Goal: Information Seeking & Learning: Learn about a topic

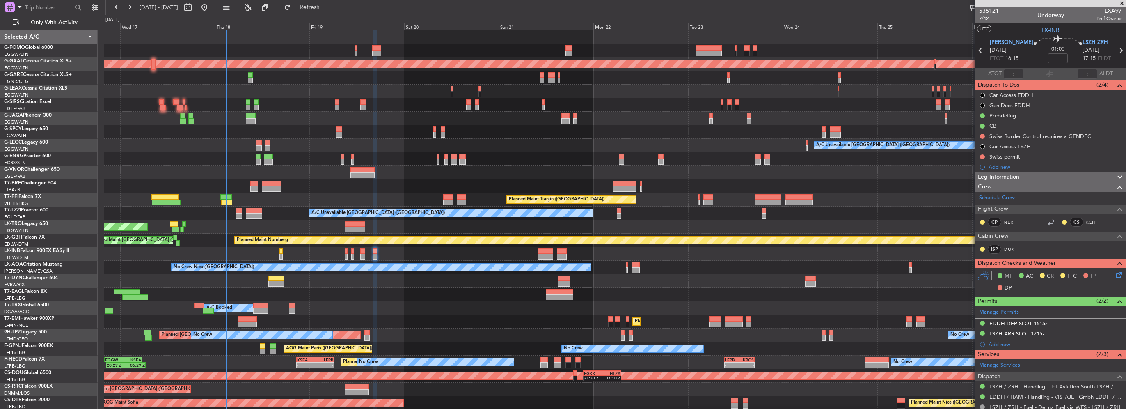
scroll to position [82, 0]
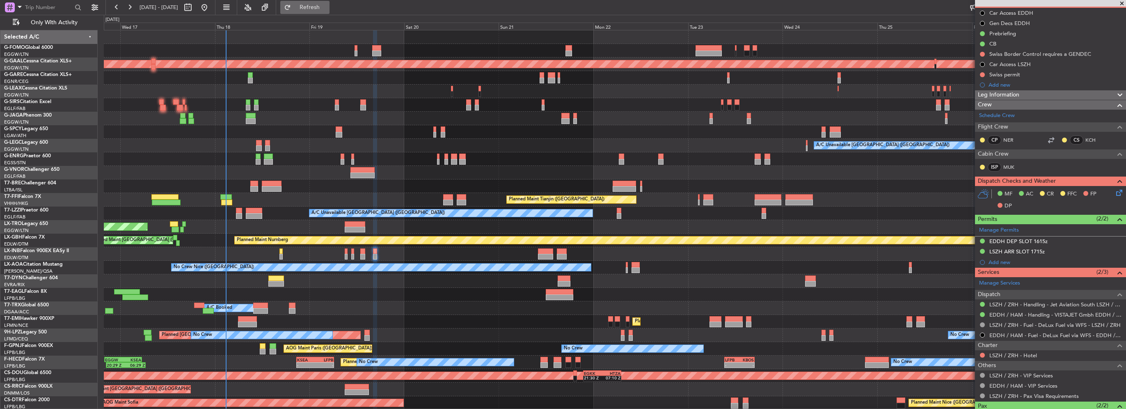
click at [327, 7] on span "Refresh" at bounding box center [310, 8] width 34 height 6
click at [327, 3] on button "Refresh" at bounding box center [304, 7] width 49 height 13
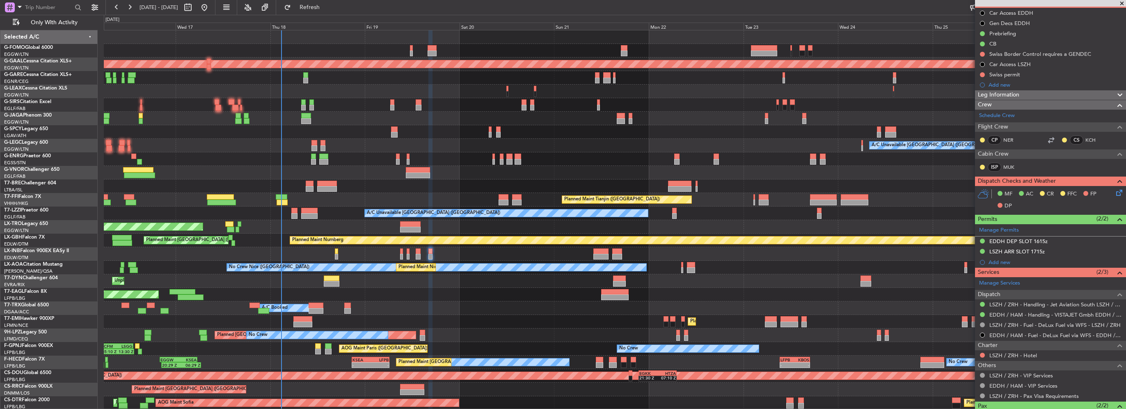
click at [663, 78] on div "OLBA 11:00 Z KTEB 22:45 Z 10:50 Z 22:30 Z Planned [GEOGRAPHIC_DATA] Owner A/C U…" at bounding box center [615, 226] width 1022 height 393
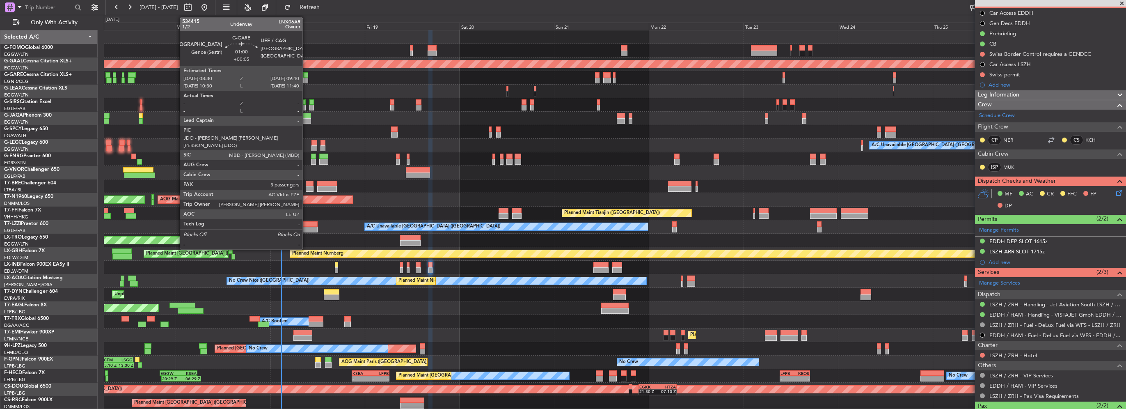
click at [306, 79] on div at bounding box center [305, 81] width 5 height 6
type input "+00:05"
type input "3"
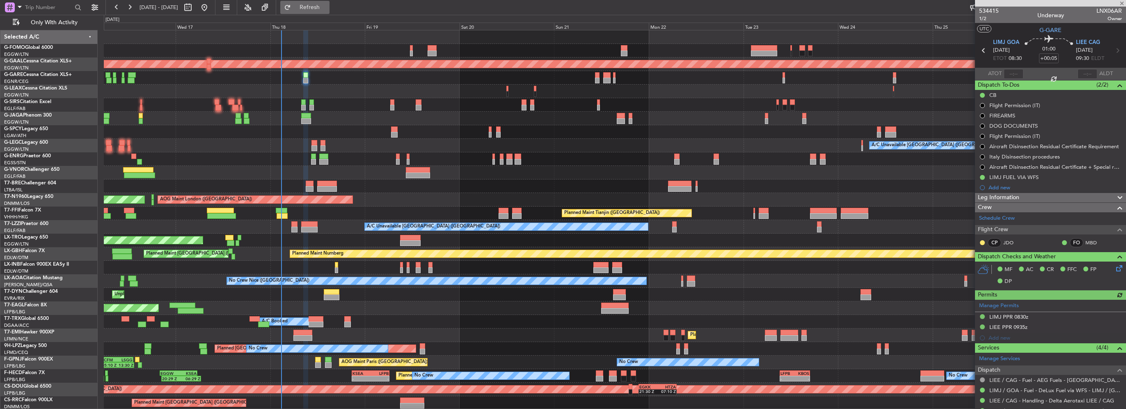
click at [327, 10] on span "Refresh" at bounding box center [310, 8] width 34 height 6
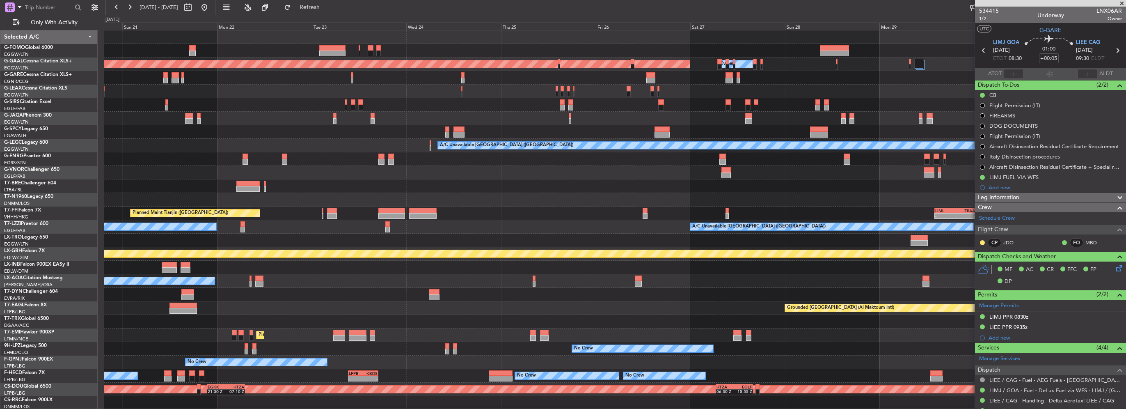
click at [393, 124] on div "Planned Maint Dusseldorf Owner Owner A/C Unavailable [GEOGRAPHIC_DATA] ([GEOGRA…" at bounding box center [615, 233] width 1022 height 406
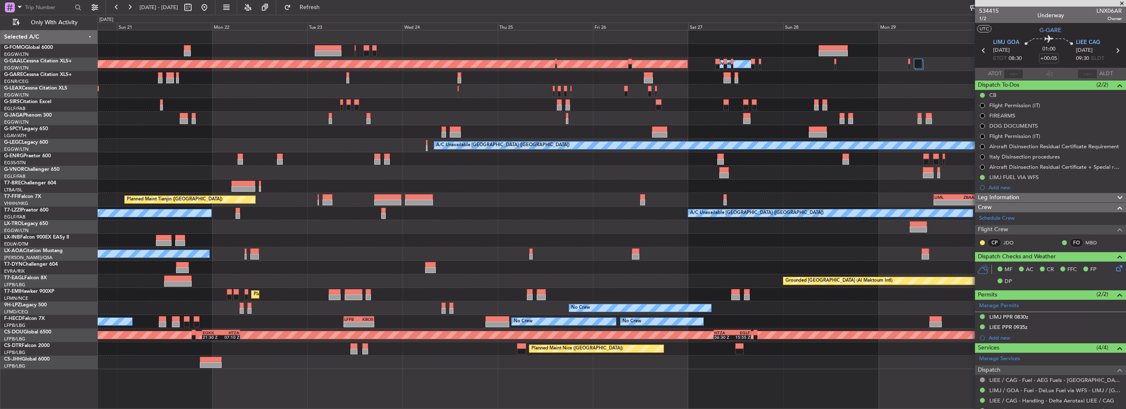
click at [850, 240] on div at bounding box center [612, 240] width 1028 height 14
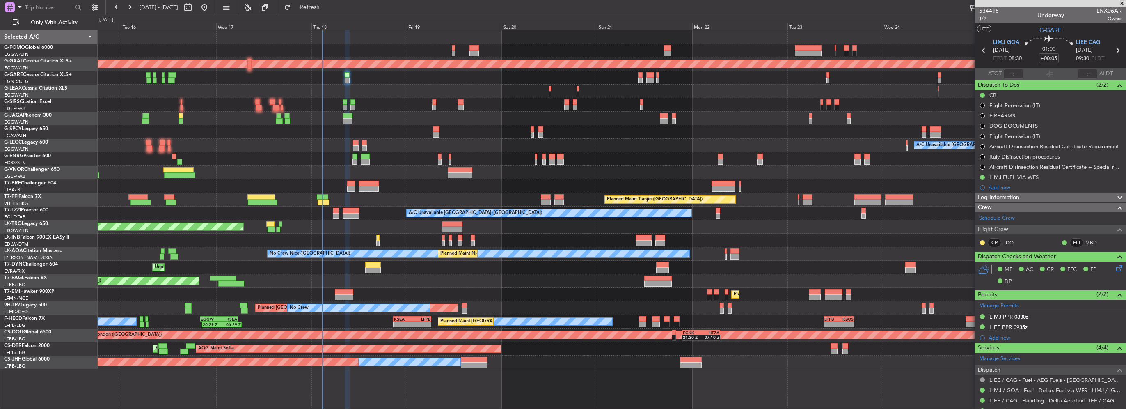
click at [555, 223] on div "Unplanned Maint [GEOGRAPHIC_DATA] ([PERSON_NAME] Intl)" at bounding box center [612, 227] width 1028 height 14
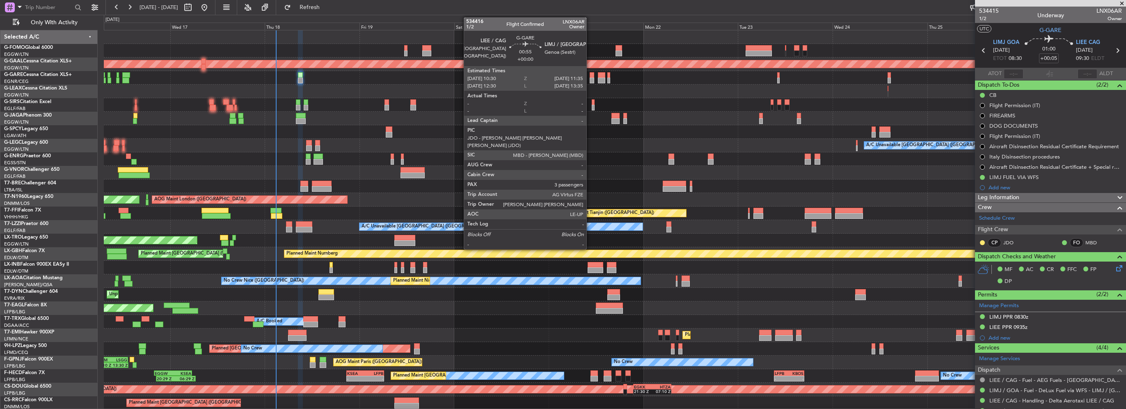
click at [590, 78] on div at bounding box center [592, 81] width 5 height 6
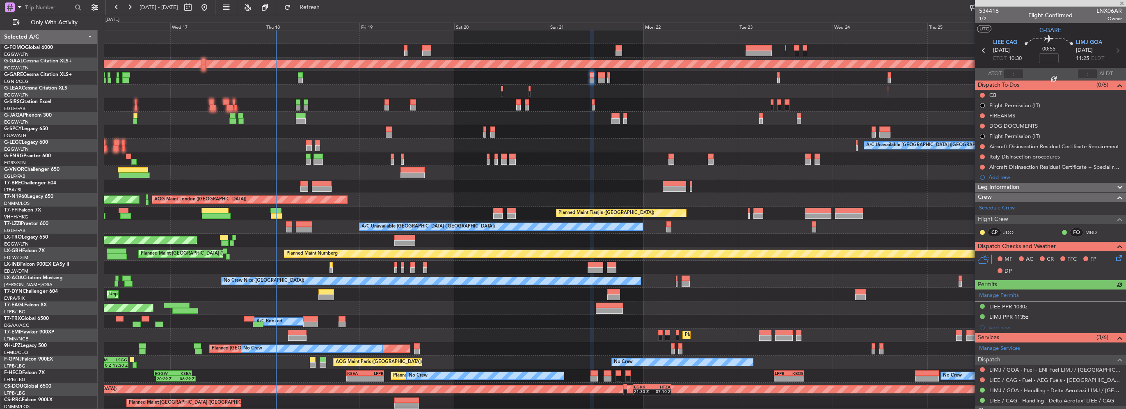
click at [300, 108] on div at bounding box center [615, 105] width 1022 height 14
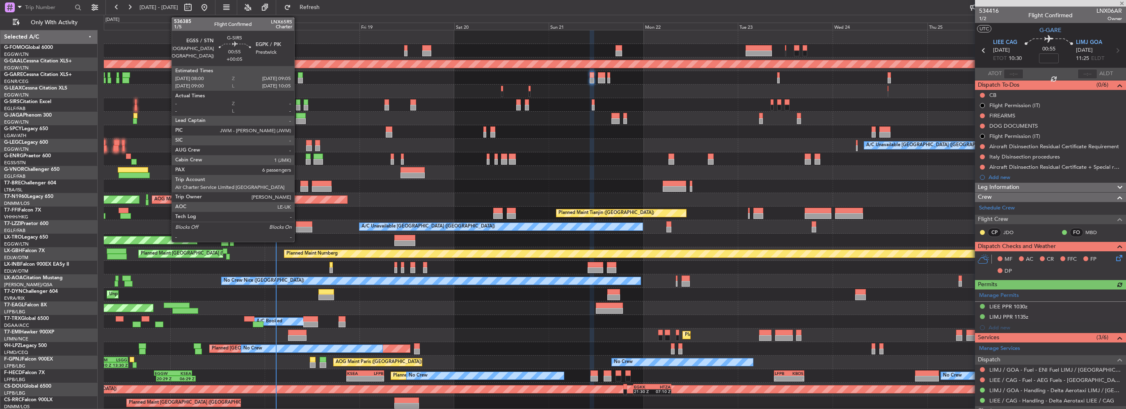
click at [298, 107] on div at bounding box center [298, 108] width 5 height 6
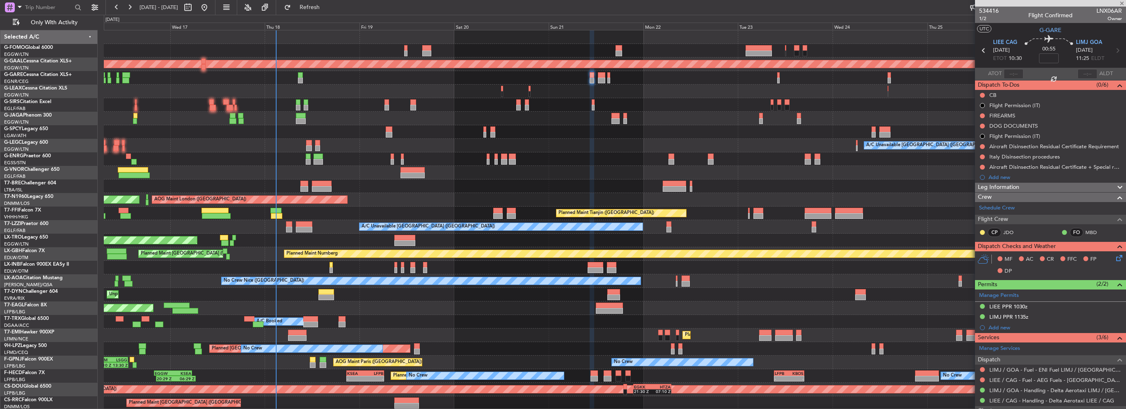
type input "+00:05"
type input "6"
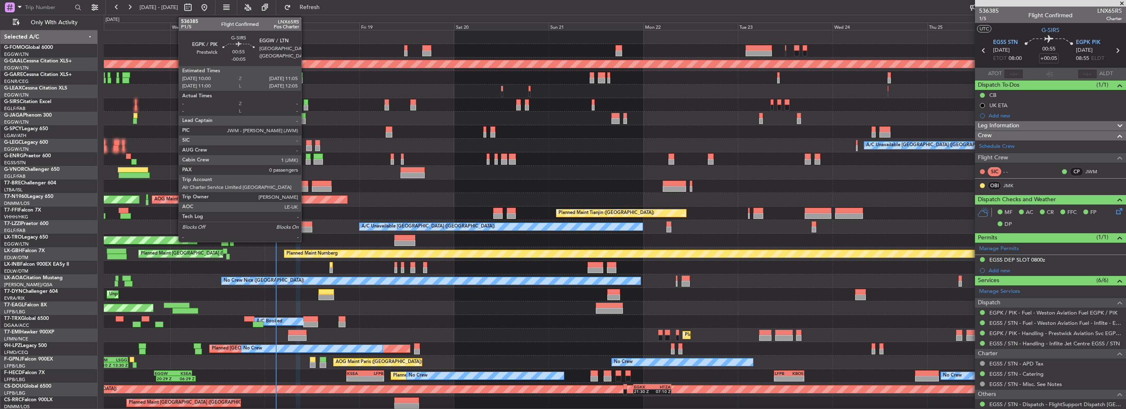
click at [305, 103] on div at bounding box center [306, 102] width 5 height 6
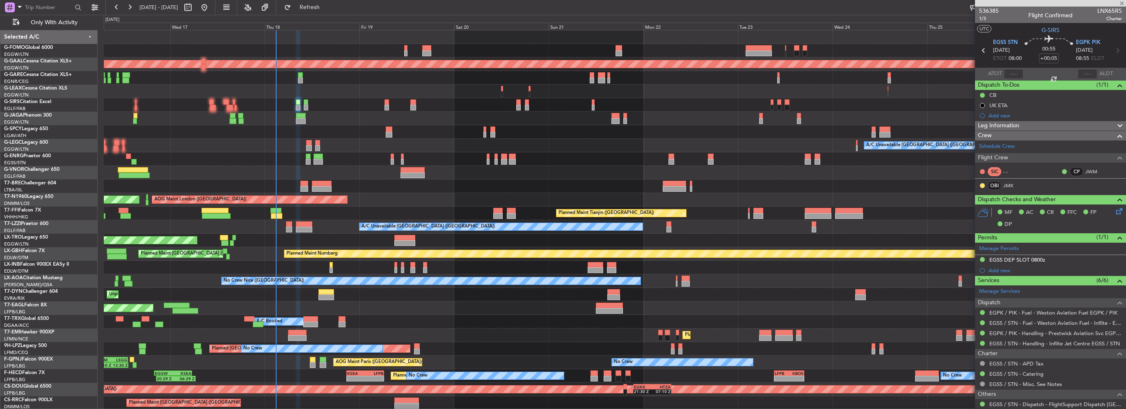
type input "-00:05"
type input "0"
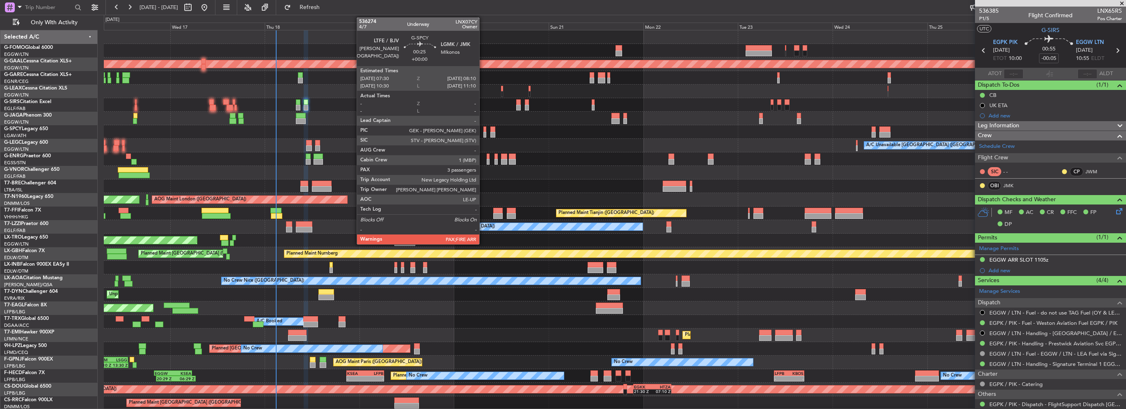
click at [483, 134] on div at bounding box center [484, 135] width 3 height 6
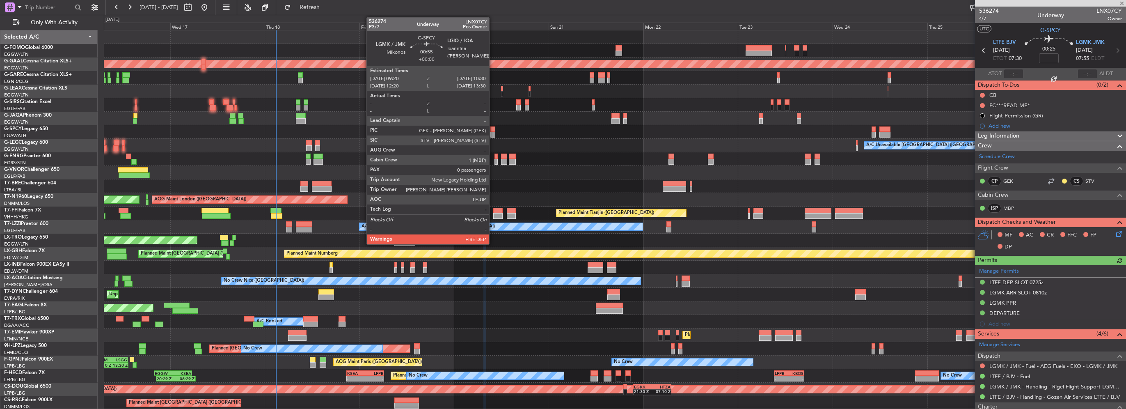
click at [493, 133] on div at bounding box center [492, 135] width 5 height 6
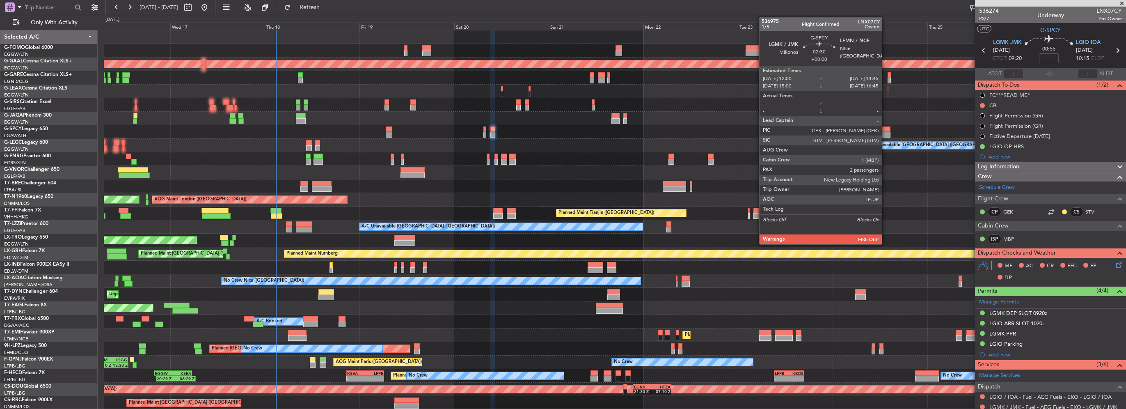
click at [885, 133] on div at bounding box center [884, 135] width 11 height 6
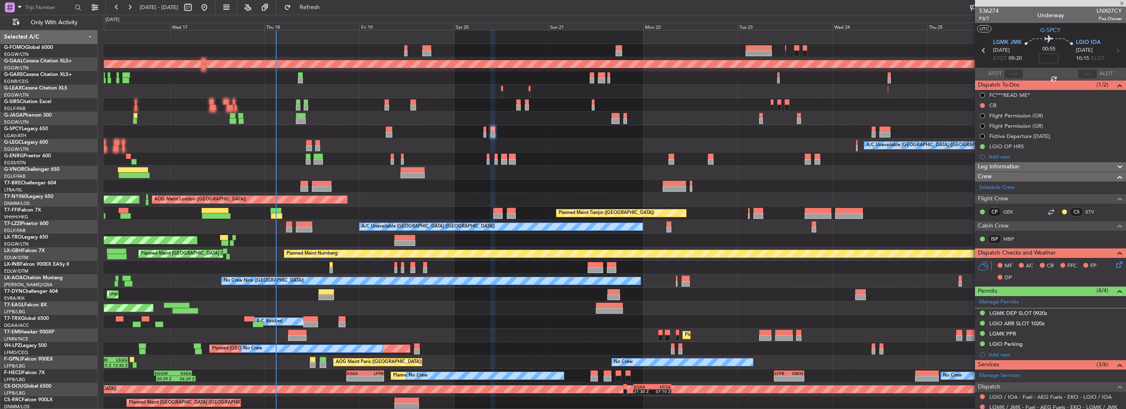
type input "2"
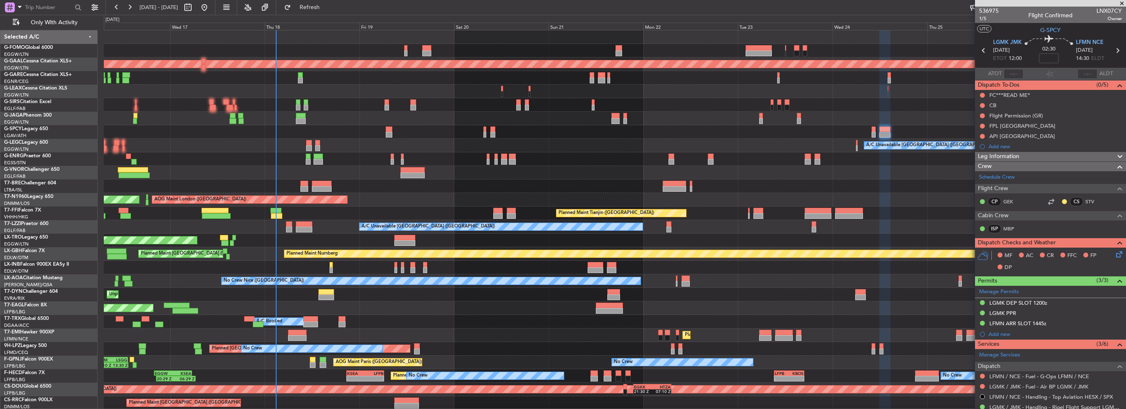
click at [305, 160] on div at bounding box center [615, 159] width 1022 height 14
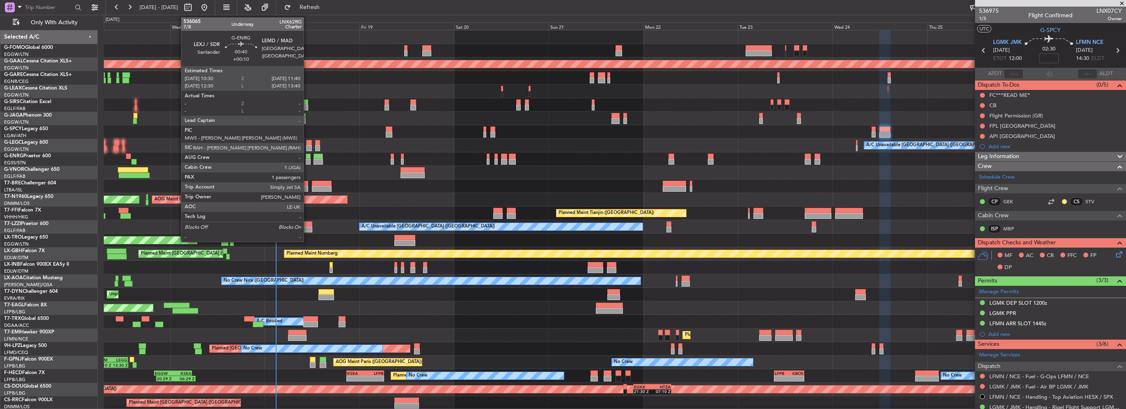
click at [307, 160] on div at bounding box center [308, 162] width 5 height 6
type input "+00:10"
type input "1"
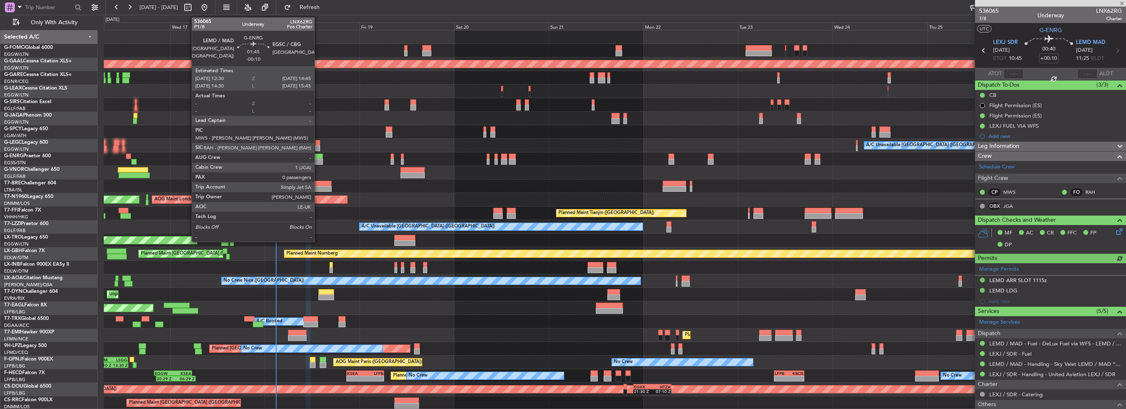
click at [318, 155] on div at bounding box center [317, 156] width 9 height 6
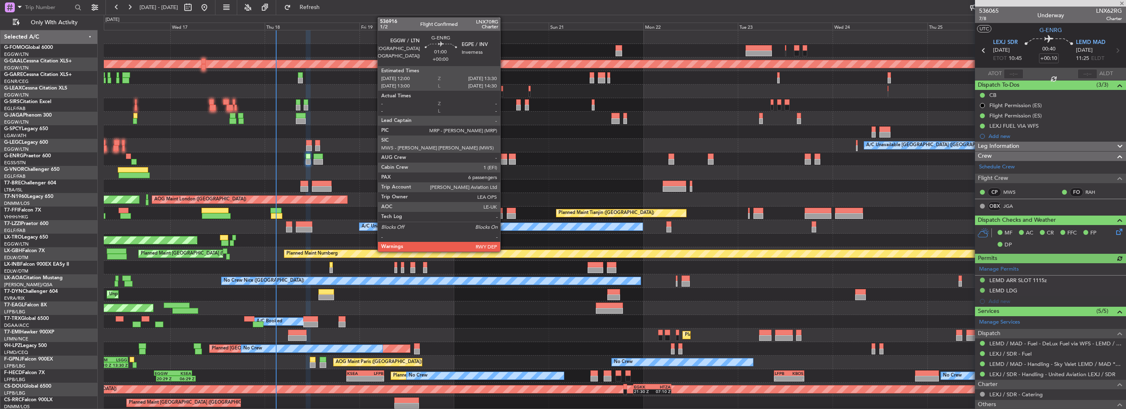
type input "-00:10"
type input "0"
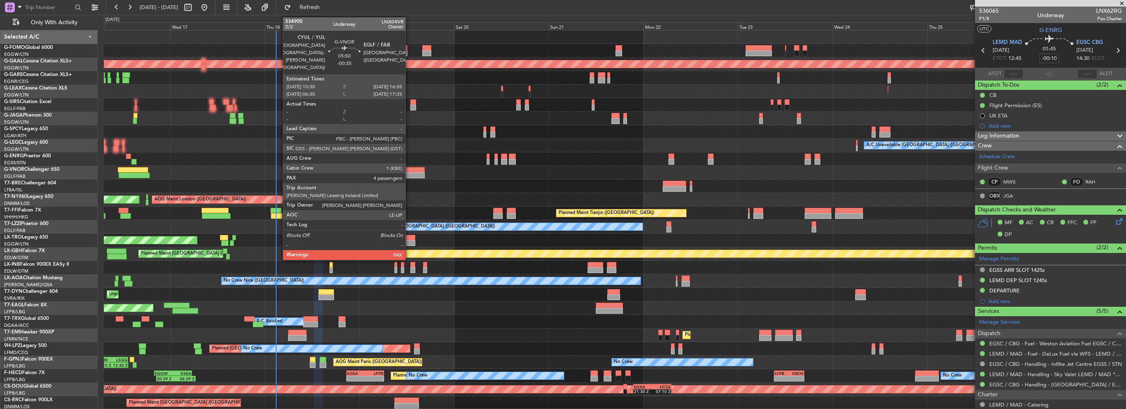
click at [409, 176] on div at bounding box center [412, 175] width 24 height 6
type input "-00:35"
type input "4"
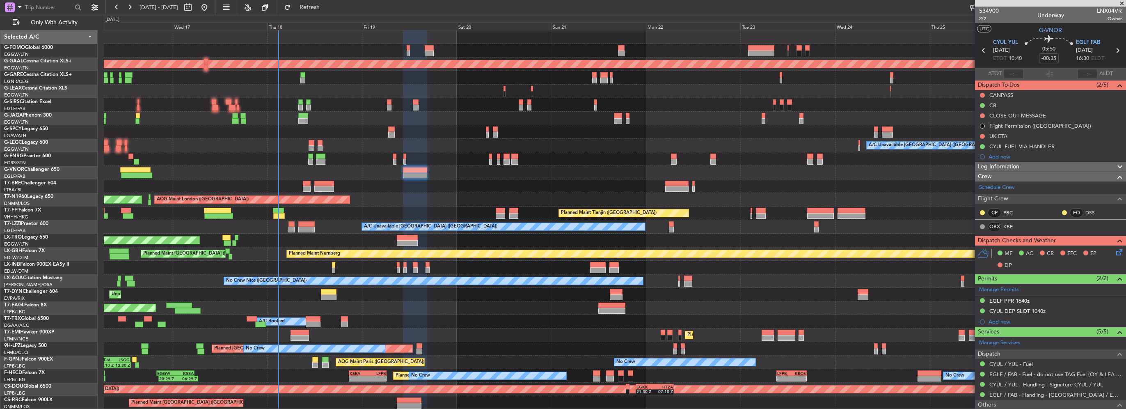
click at [723, 191] on div "OLBA 11:00 Z KTEB 22:45 Z 10:50 Z 22:30 Z Planned [GEOGRAPHIC_DATA] Owner A/C U…" at bounding box center [615, 233] width 1022 height 406
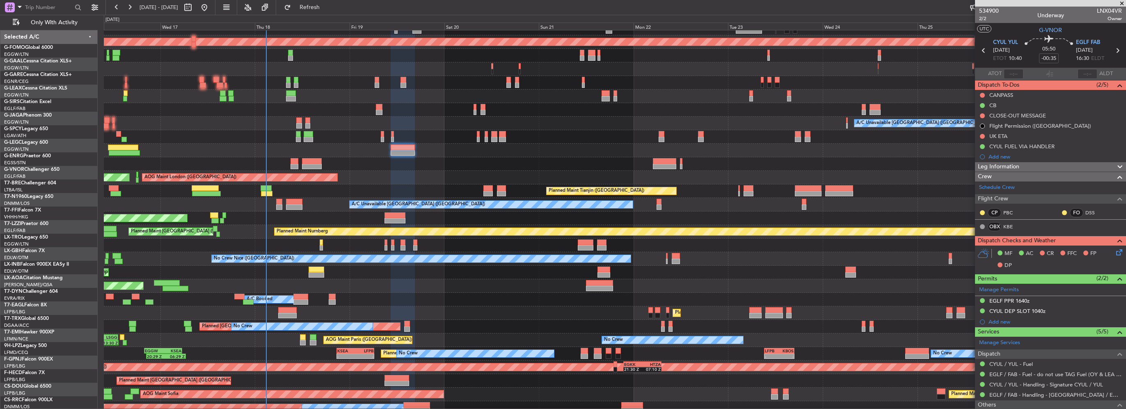
scroll to position [24, 0]
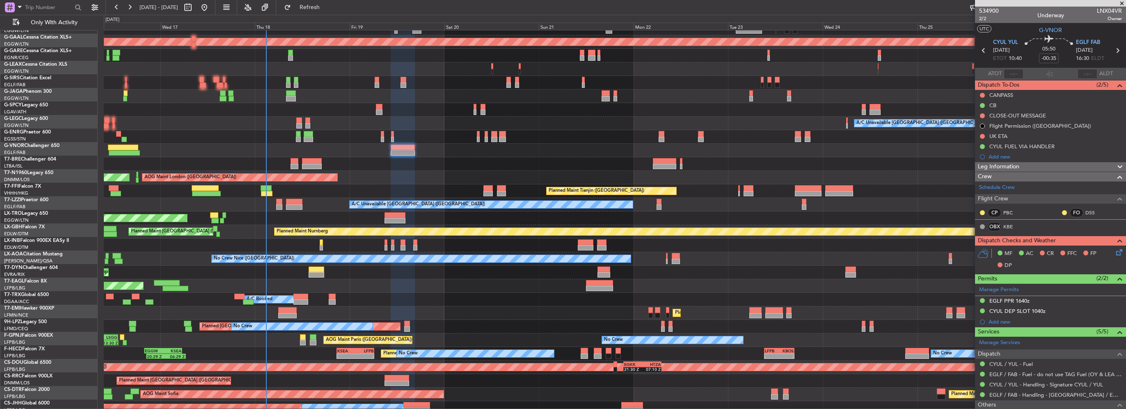
click at [711, 167] on div at bounding box center [615, 164] width 1022 height 14
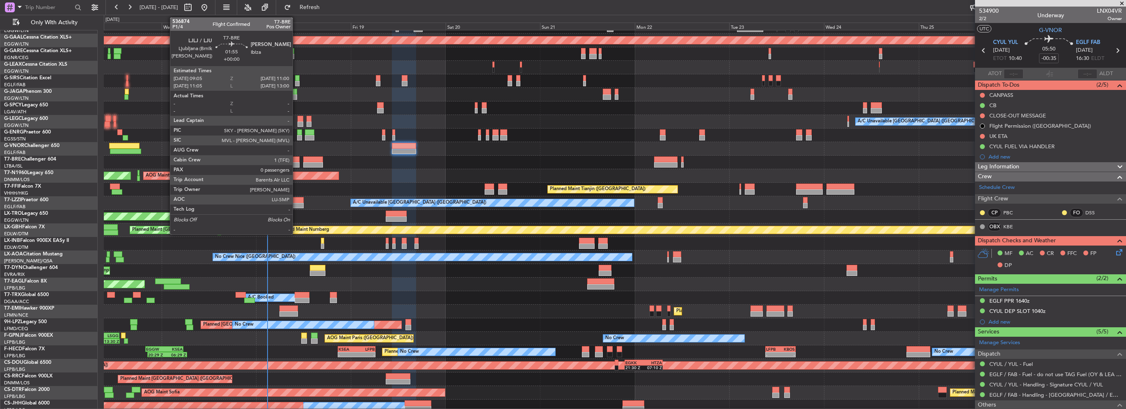
click at [296, 161] on div at bounding box center [296, 159] width 8 height 6
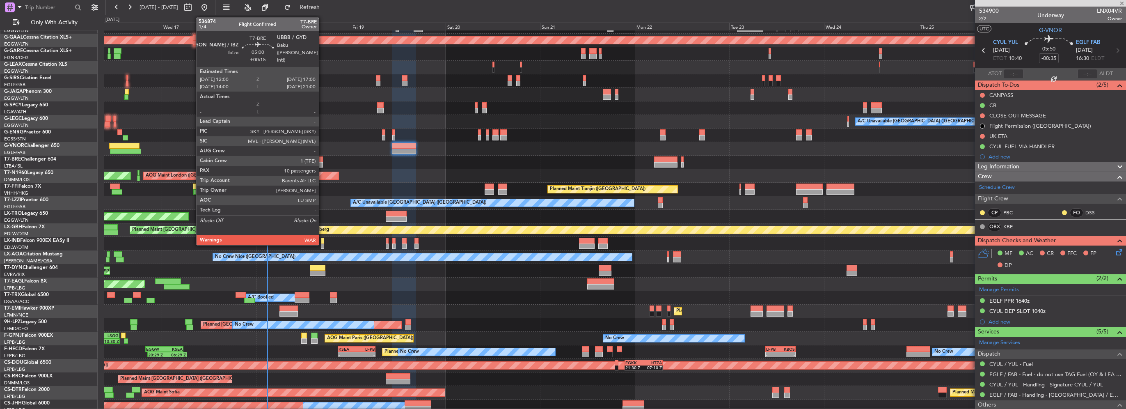
type input "0"
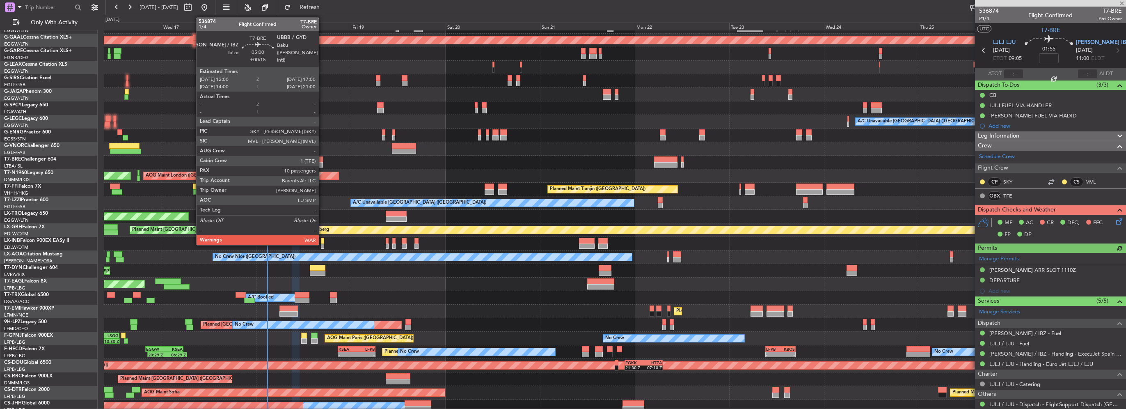
click at [323, 162] on div at bounding box center [313, 165] width 20 height 6
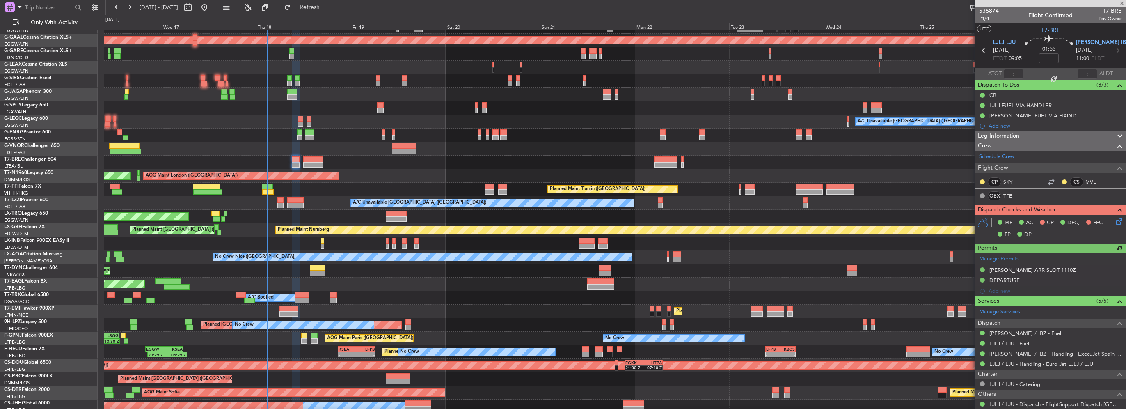
type input "+00:15"
type input "10"
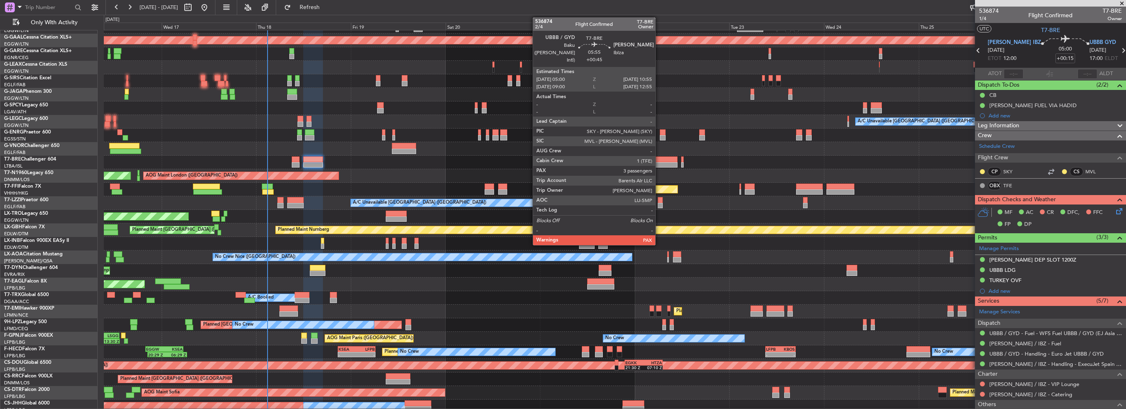
click at [659, 162] on div at bounding box center [665, 165] width 23 height 6
type input "+00:45"
type input "3"
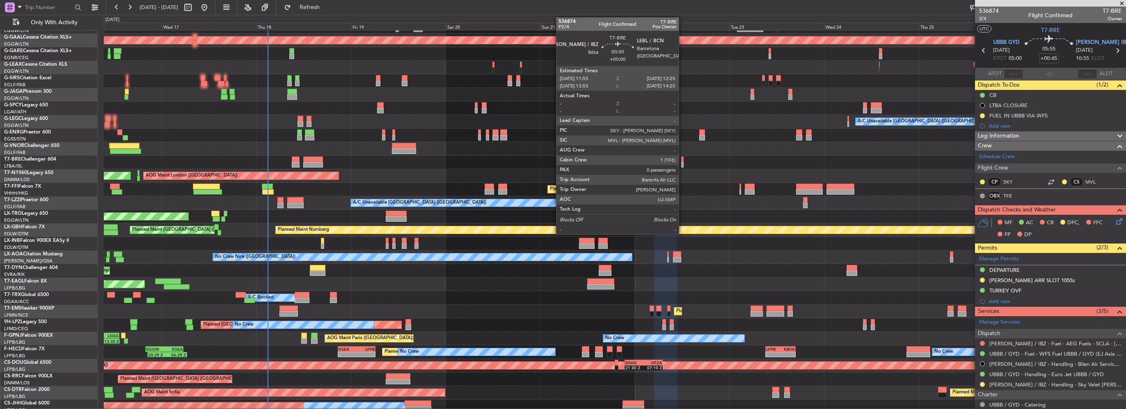
click at [682, 165] on div at bounding box center [682, 165] width 2 height 6
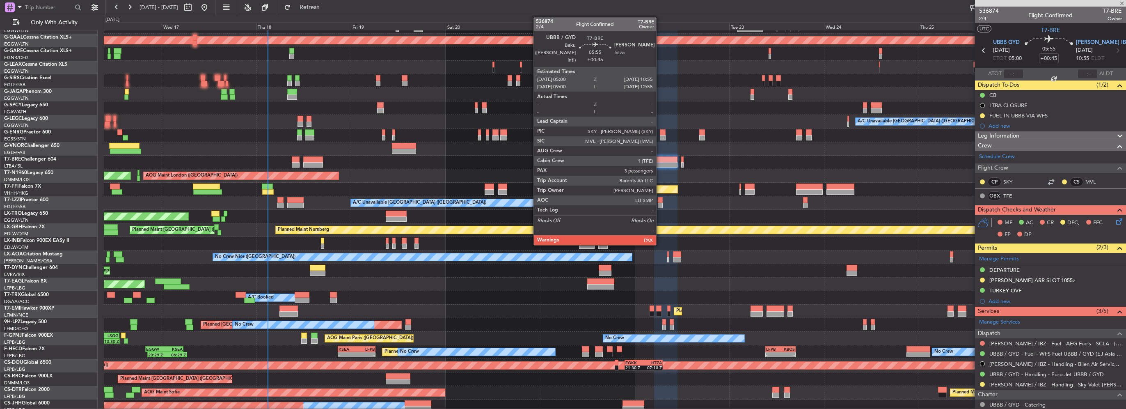
type input "0"
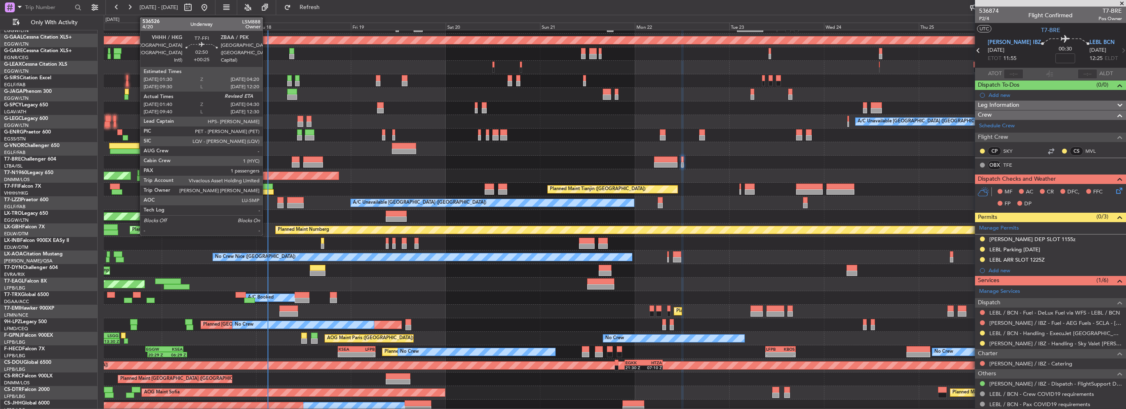
click at [266, 184] on div at bounding box center [267, 186] width 11 height 6
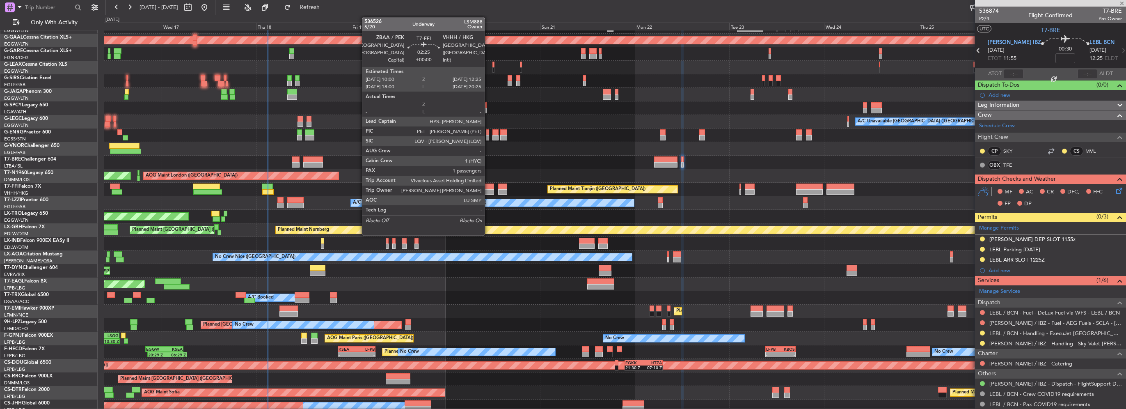
type input "+00:25"
type input "01:40"
type input "1"
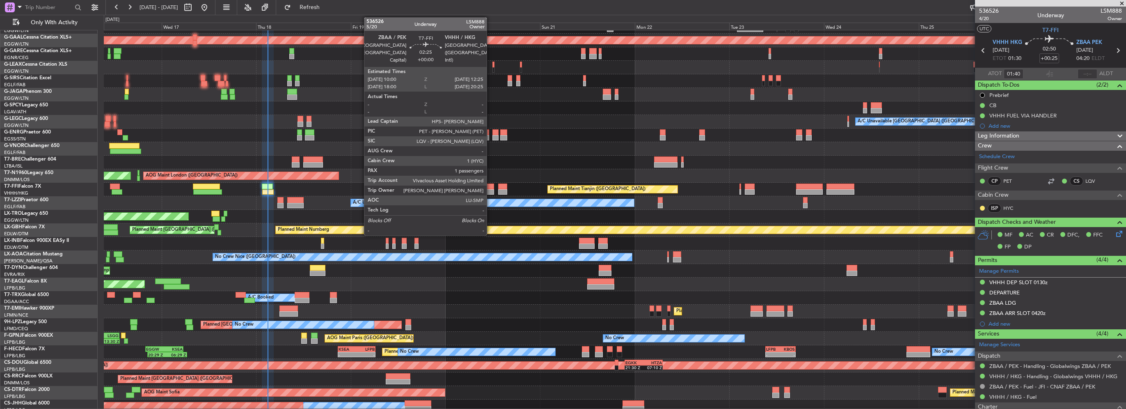
click at [490, 190] on div at bounding box center [490, 192] width 10 height 6
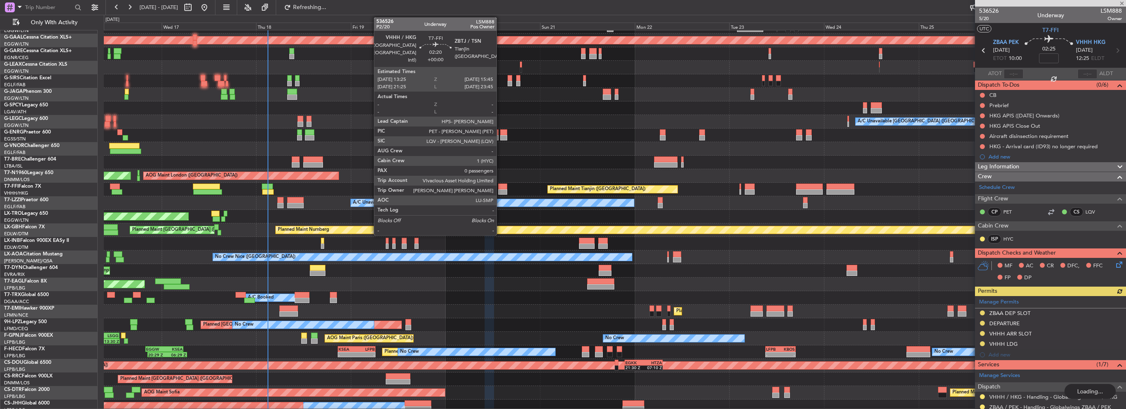
click at [500, 188] on div at bounding box center [502, 186] width 9 height 6
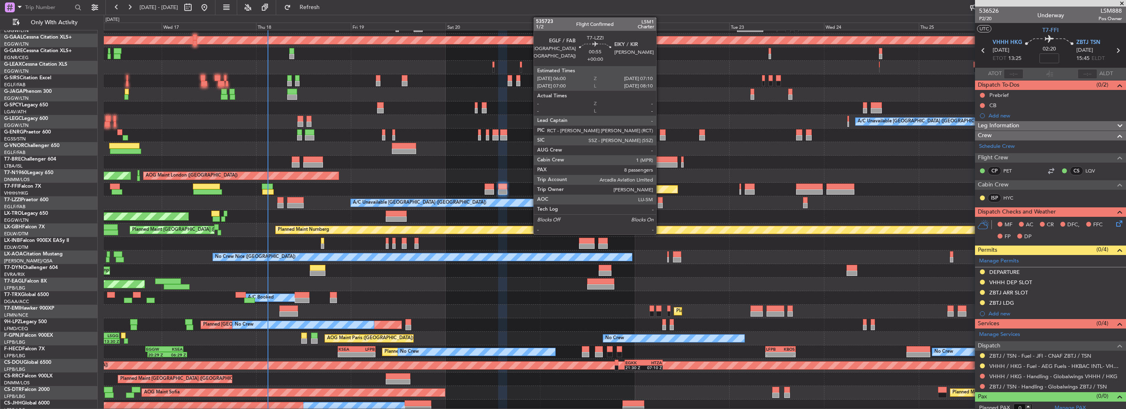
click at [660, 203] on div at bounding box center [660, 206] width 5 height 6
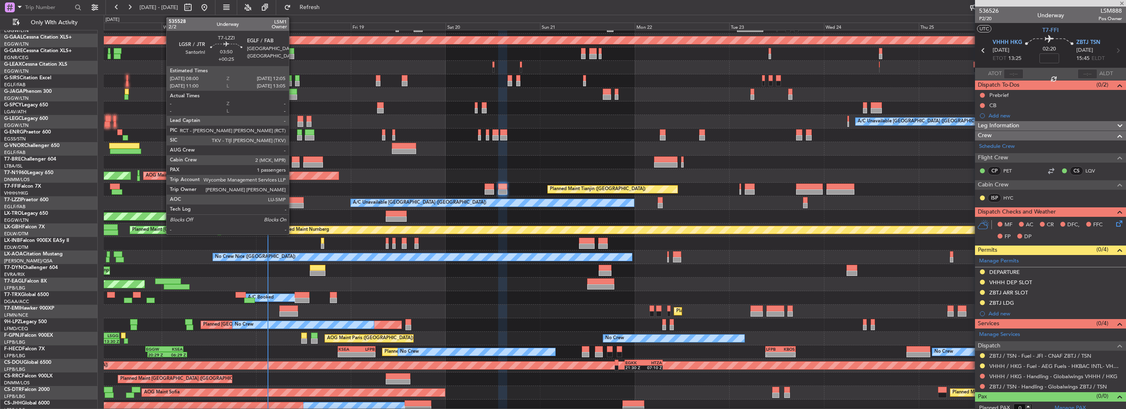
type input "8"
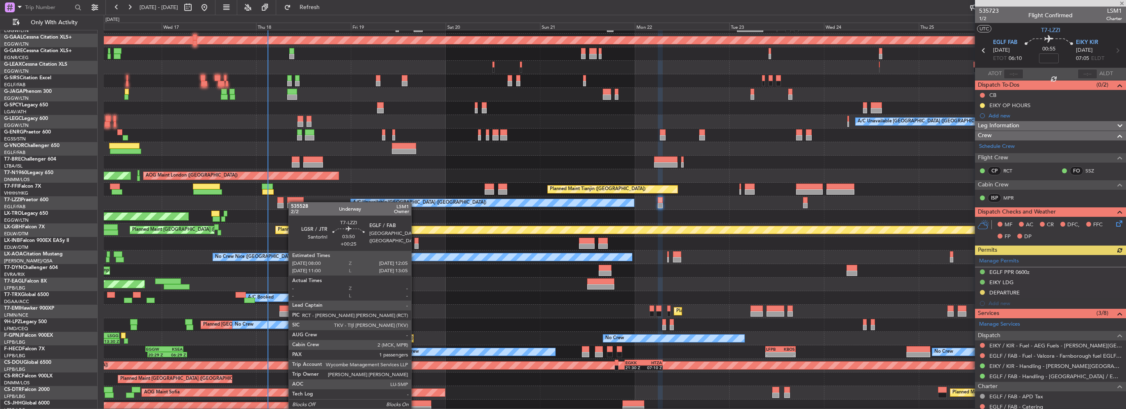
click at [293, 202] on div at bounding box center [295, 200] width 16 height 6
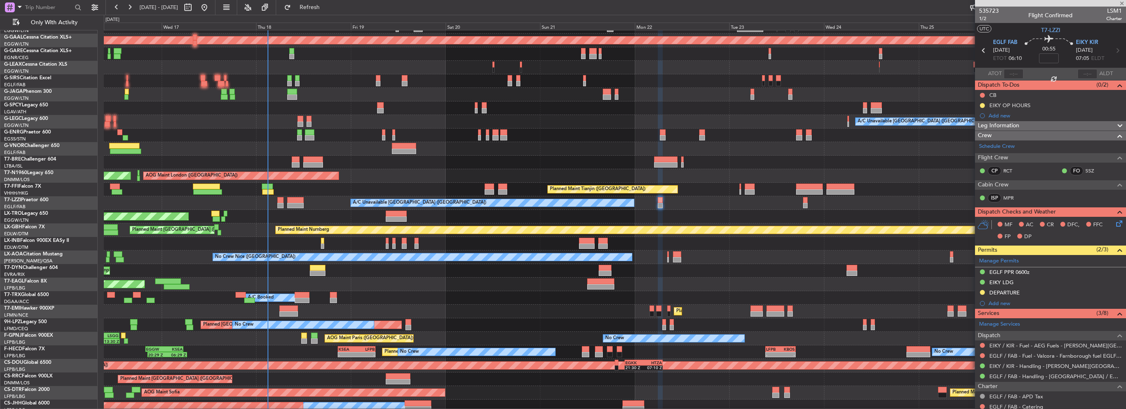
type input "+00:25"
type input "1"
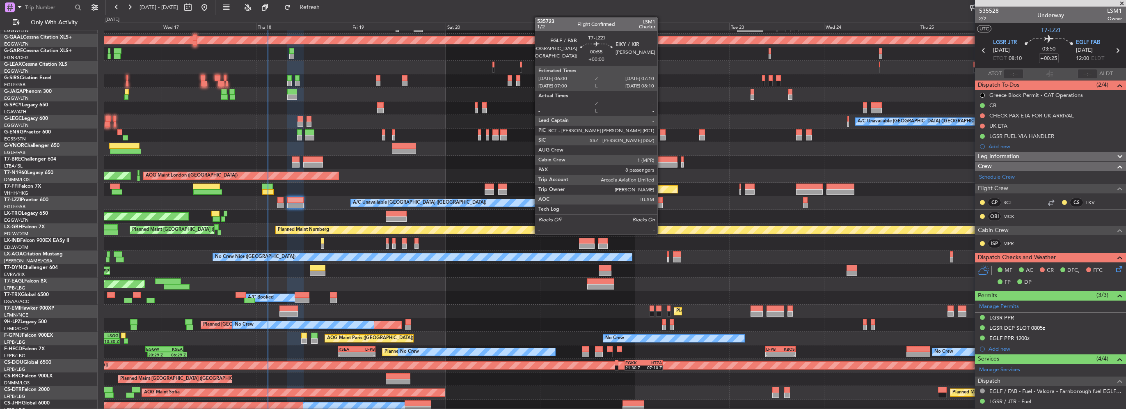
click at [661, 203] on div at bounding box center [660, 206] width 5 height 6
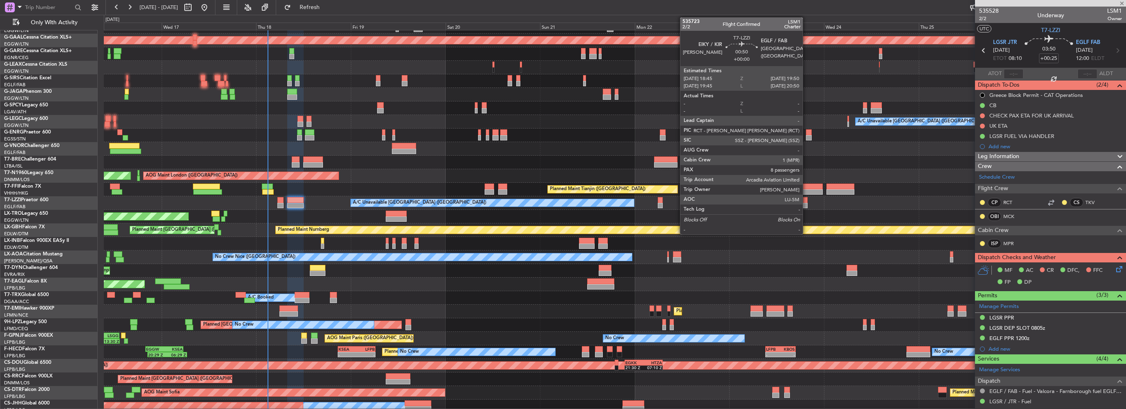
type input "8"
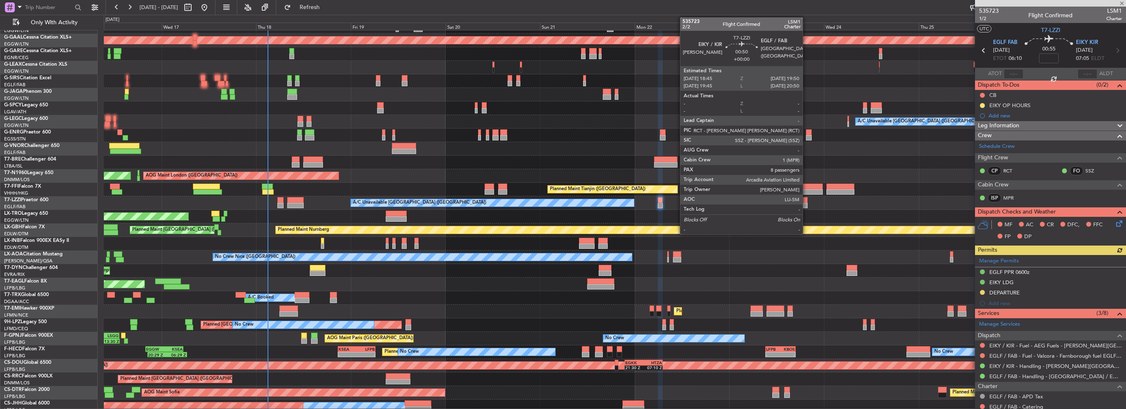
click at [806, 206] on div at bounding box center [805, 206] width 5 height 6
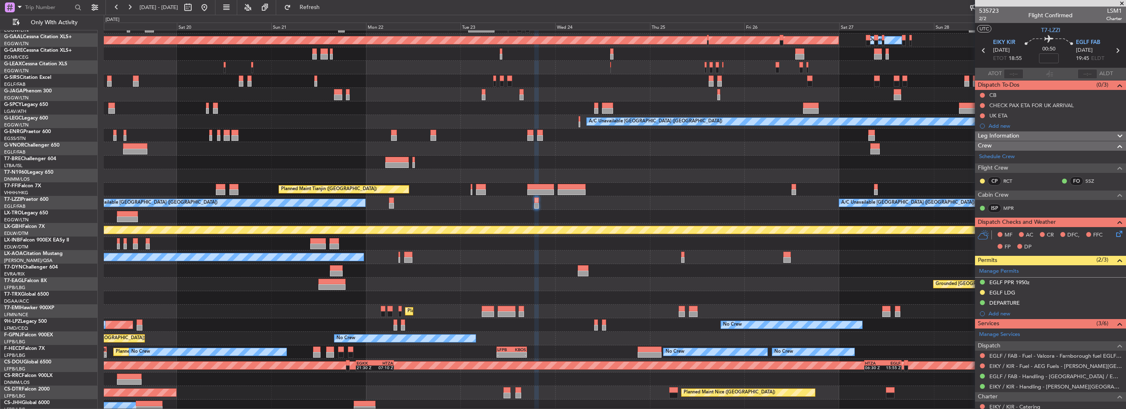
click at [652, 220] on div "Unplanned Maint [GEOGRAPHIC_DATA] ([PERSON_NAME] Intl)" at bounding box center [615, 217] width 1022 height 14
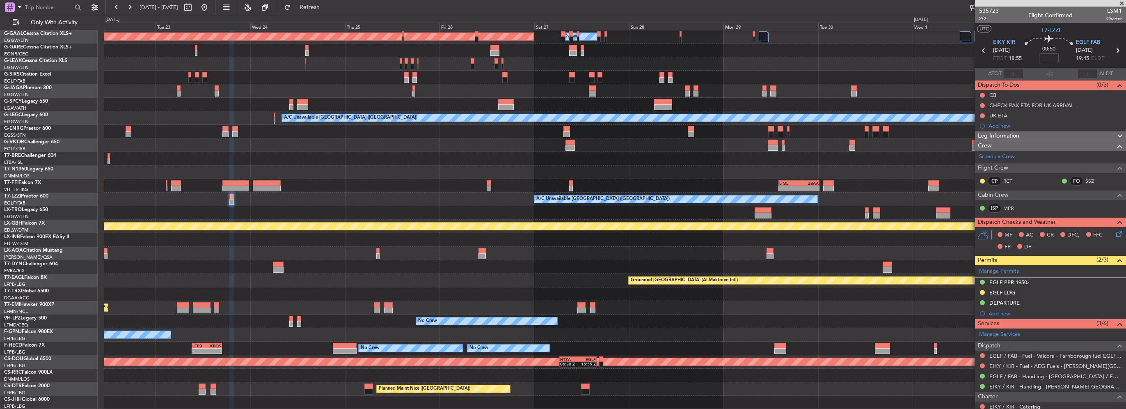
click at [963, 210] on div at bounding box center [615, 213] width 1022 height 14
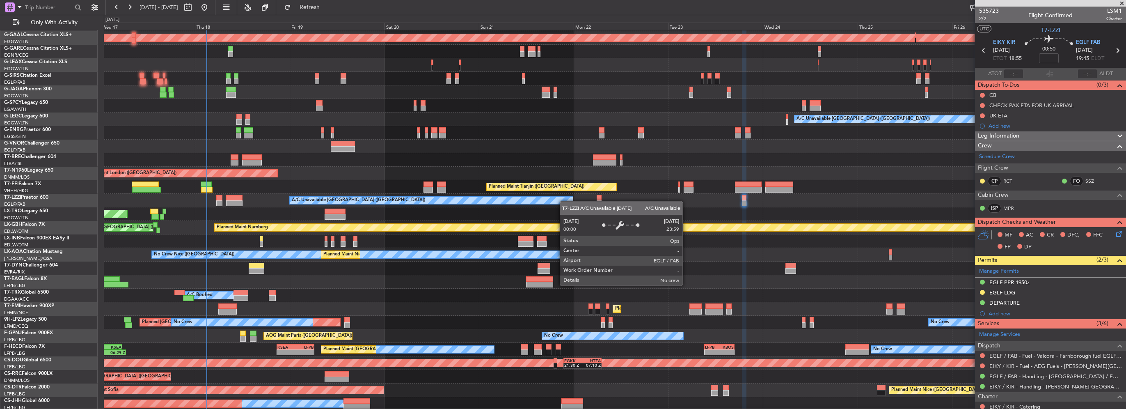
click at [564, 201] on div "A/C Unavailable [GEOGRAPHIC_DATA] ([GEOGRAPHIC_DATA])" at bounding box center [431, 200] width 283 height 7
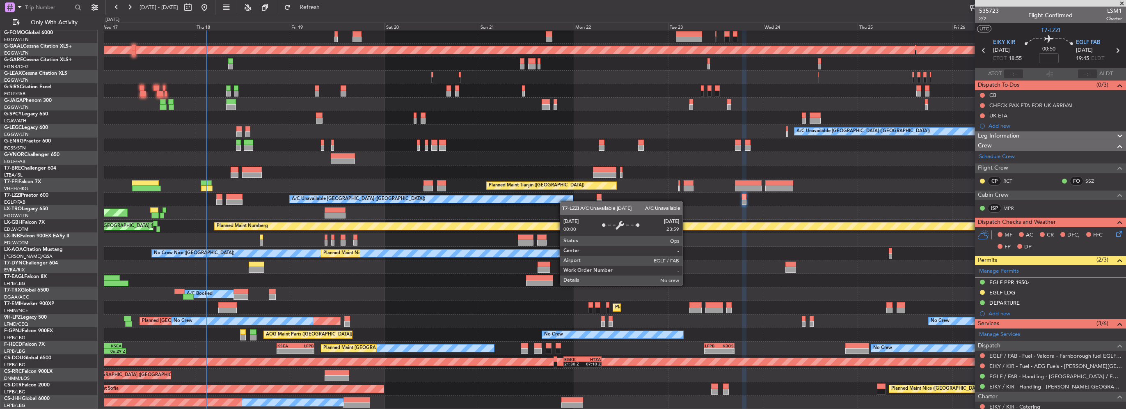
scroll to position [14, 0]
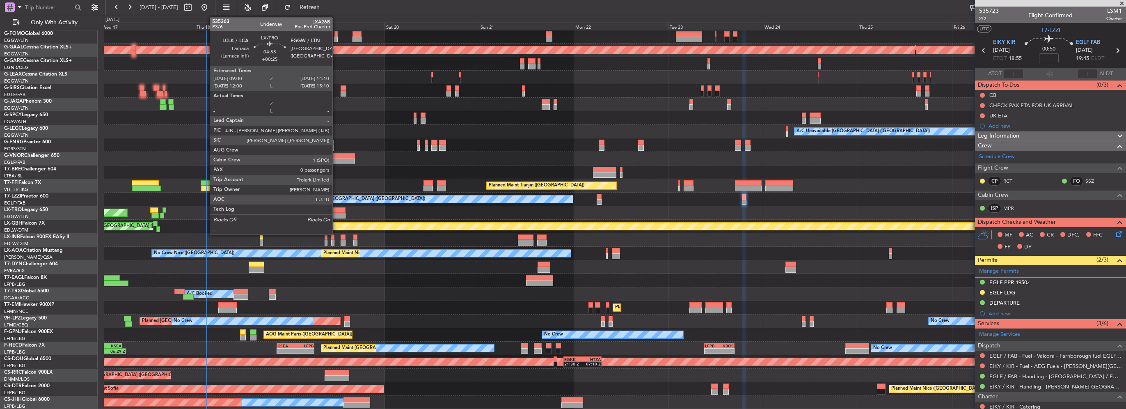
click at [336, 211] on div at bounding box center [335, 210] width 21 height 6
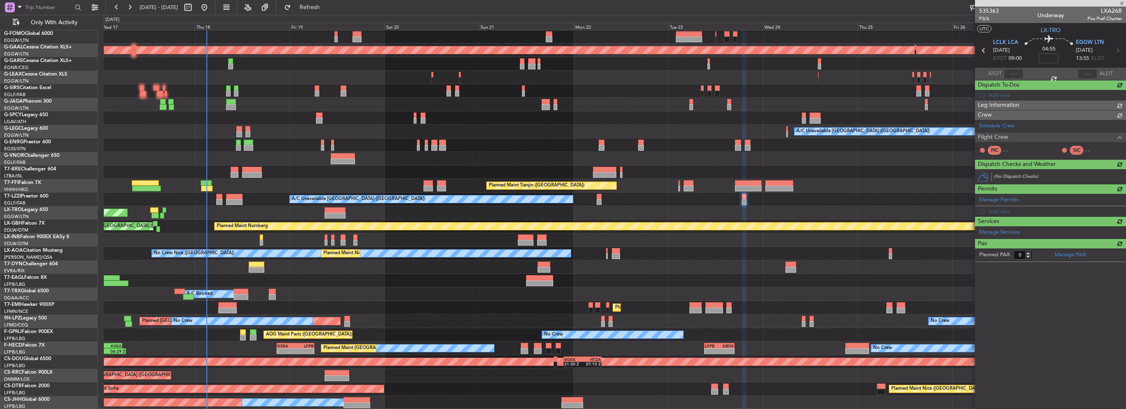
type input "+00:25"
type input "0"
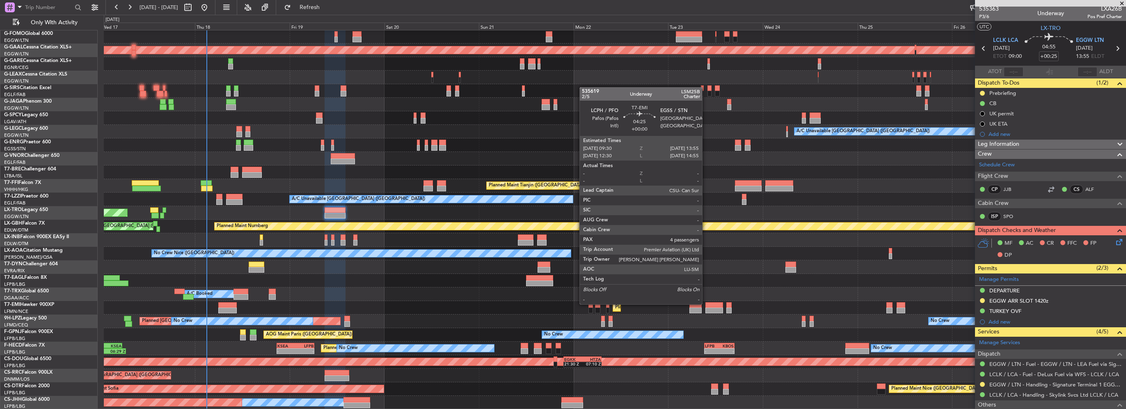
scroll to position [0, 0]
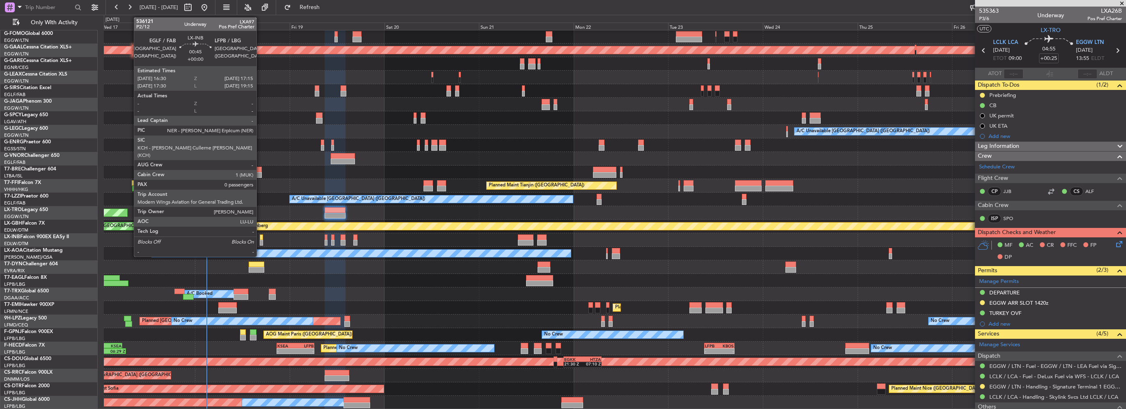
click at [260, 240] on div at bounding box center [261, 243] width 3 height 6
